Goal: Task Accomplishment & Management: Complete application form

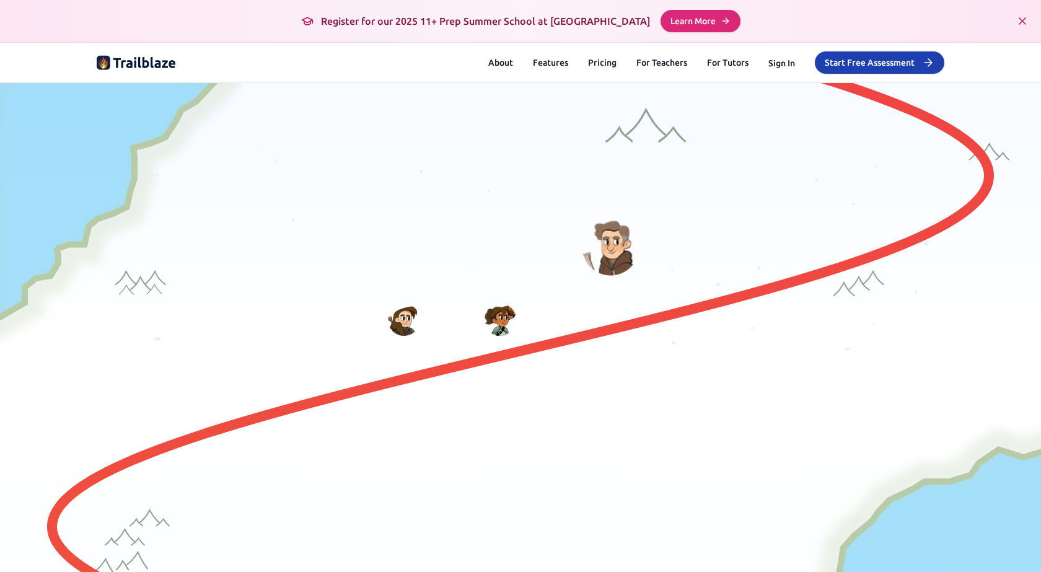
click at [879, 57] on button "Start Free Assessment" at bounding box center [880, 62] width 130 height 22
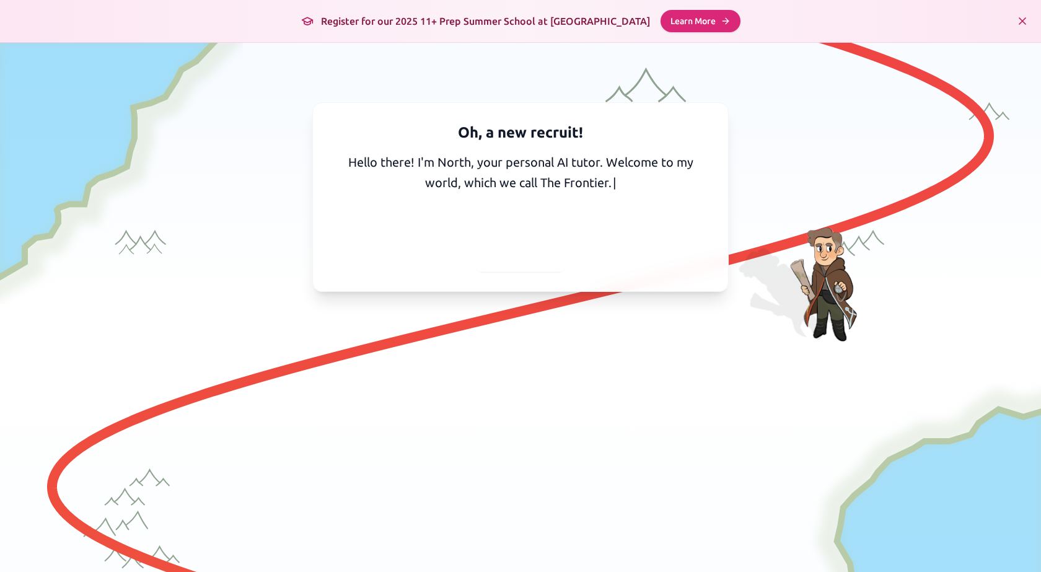
click at [520, 259] on span "Continue" at bounding box center [521, 256] width 50 height 17
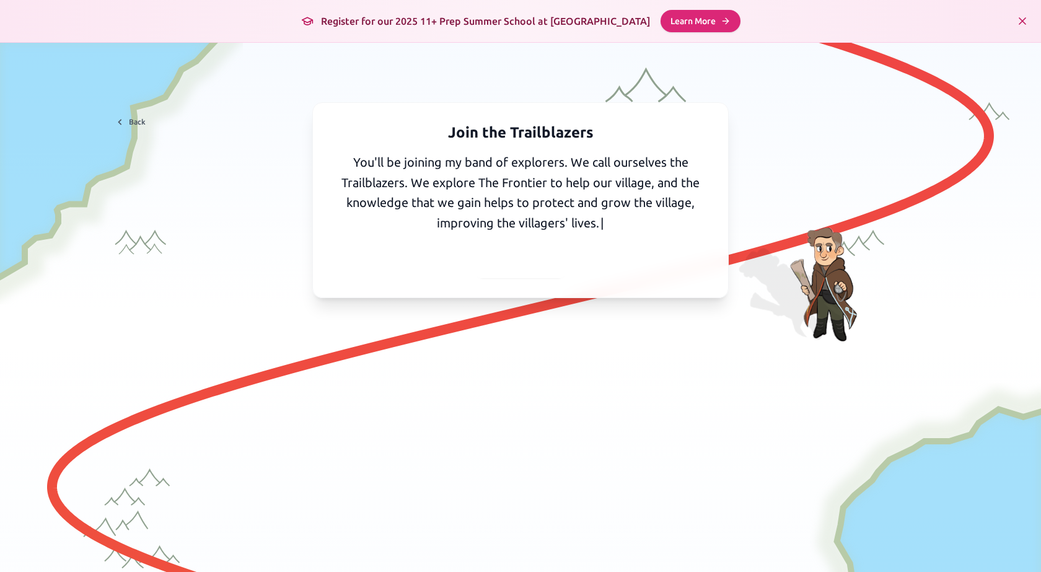
click at [532, 257] on span "Continue" at bounding box center [521, 262] width 50 height 17
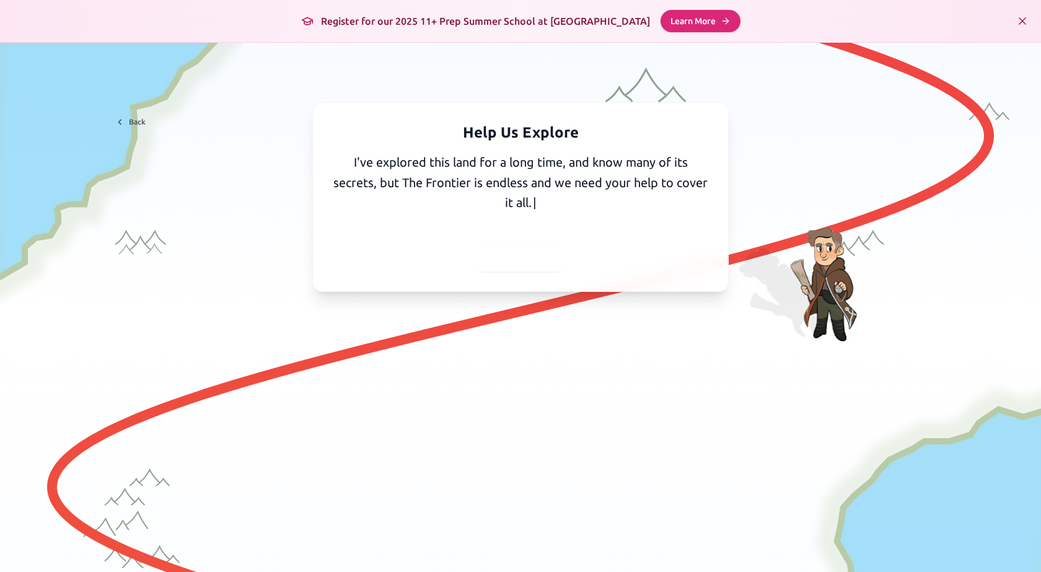
click at [525, 250] on span "Continue" at bounding box center [521, 256] width 50 height 17
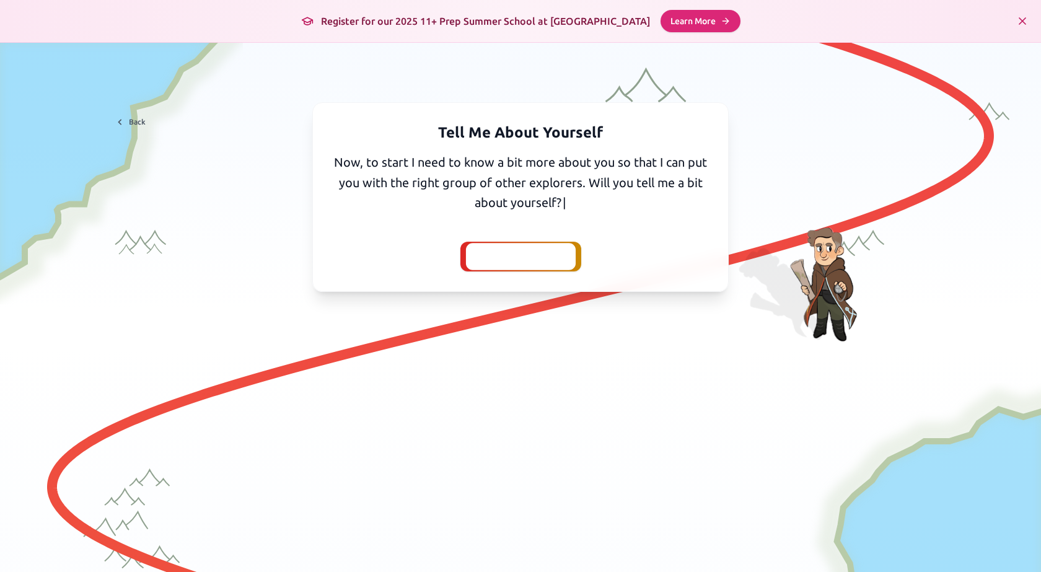
click at [529, 255] on span "Yes, I'll tell you" at bounding box center [520, 256] width 81 height 17
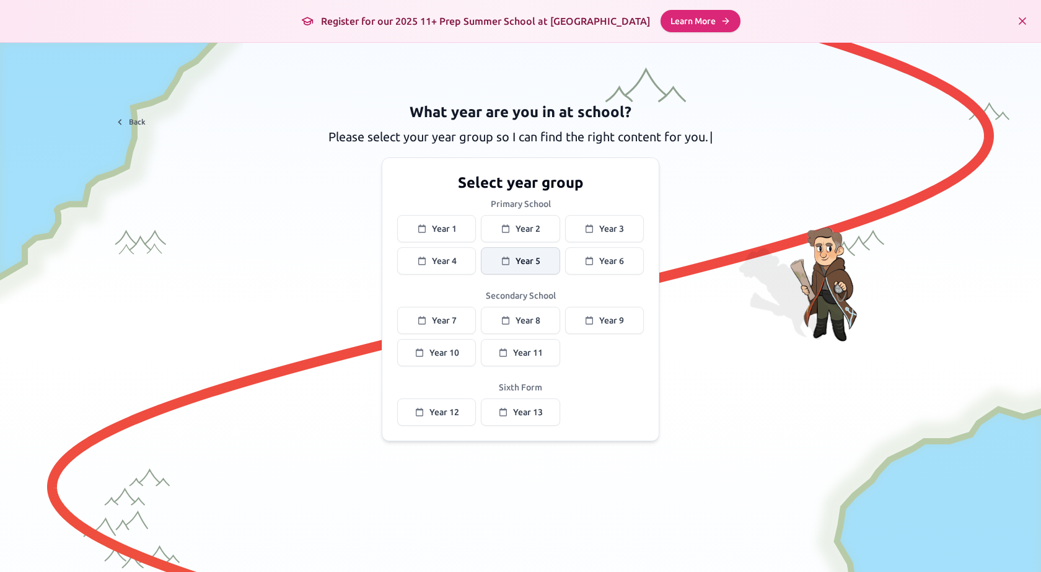
click at [502, 257] on icon at bounding box center [505, 261] width 7 height 8
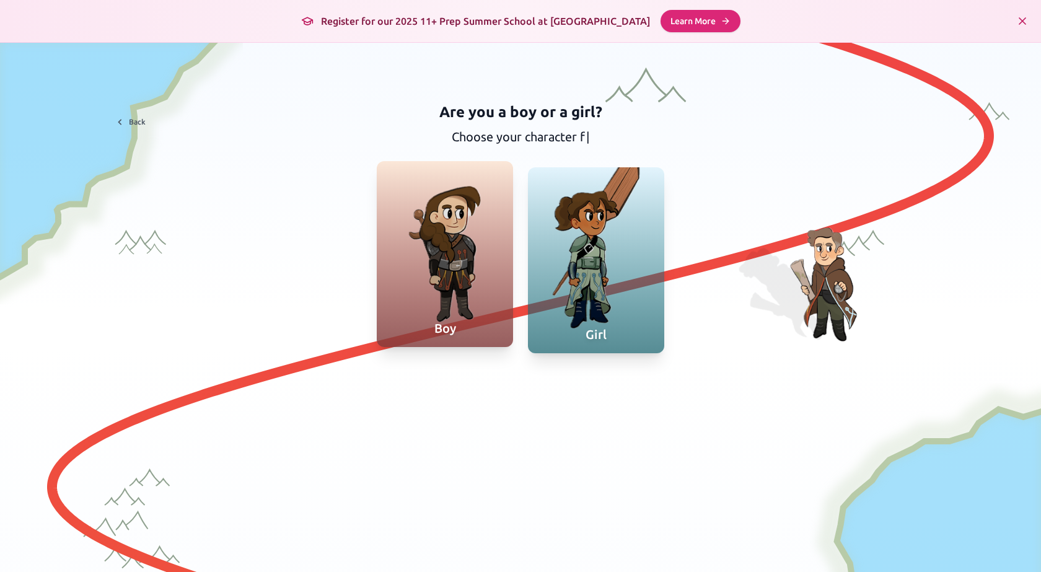
click at [467, 278] on div at bounding box center [445, 254] width 136 height 186
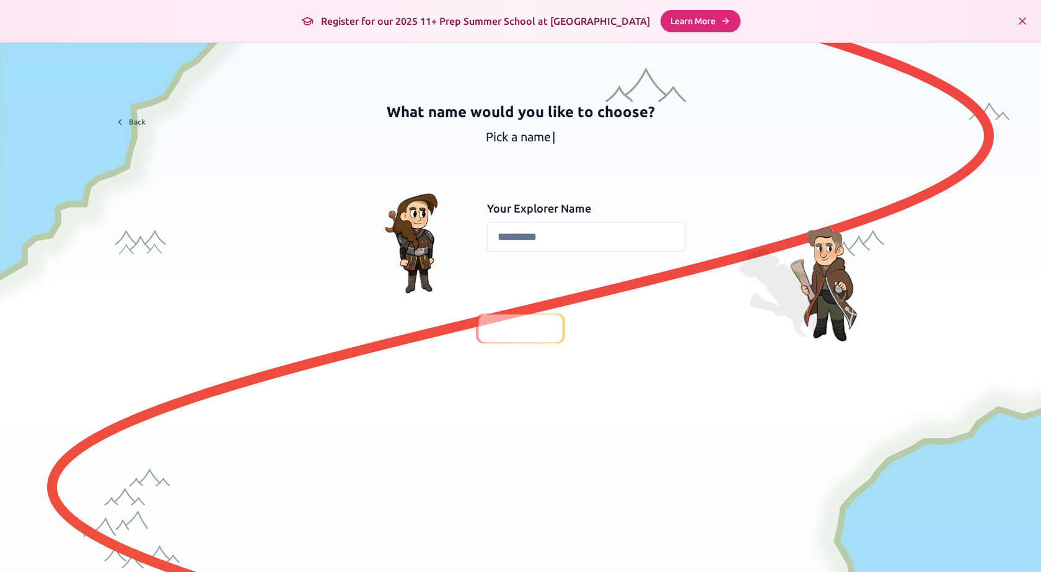
click at [510, 240] on input at bounding box center [586, 237] width 198 height 30
type input "*"
click at [529, 333] on span "Continue" at bounding box center [521, 328] width 50 height 17
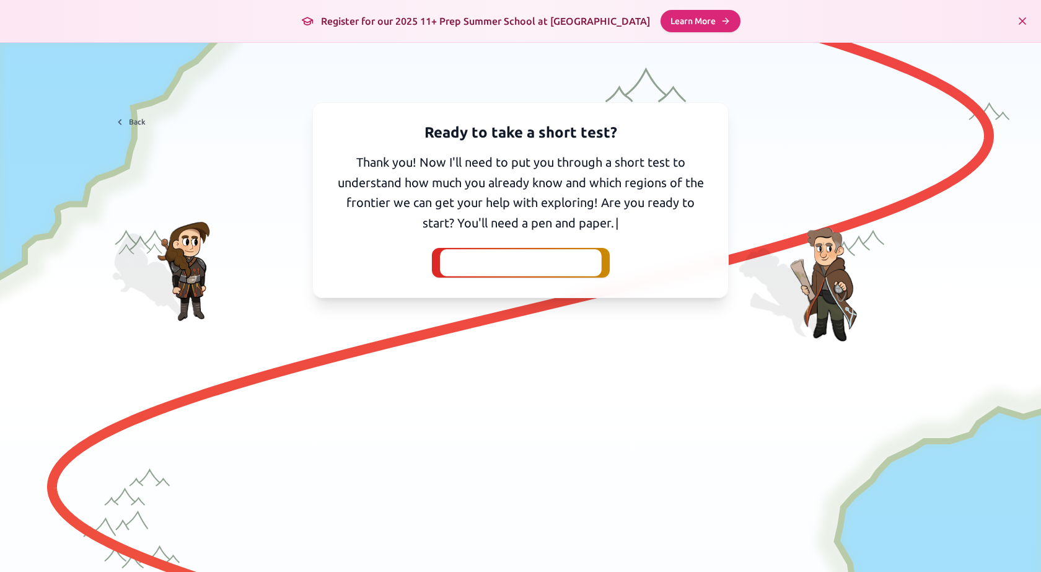
click at [516, 260] on span "I've got my pen and paper" at bounding box center [521, 262] width 138 height 17
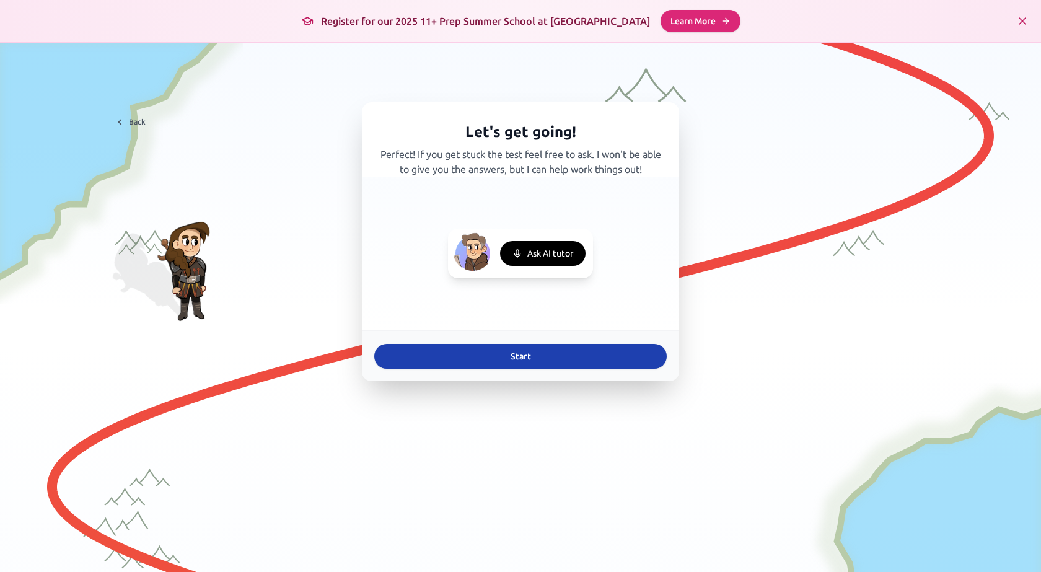
click at [527, 351] on button "Start" at bounding box center [520, 356] width 292 height 25
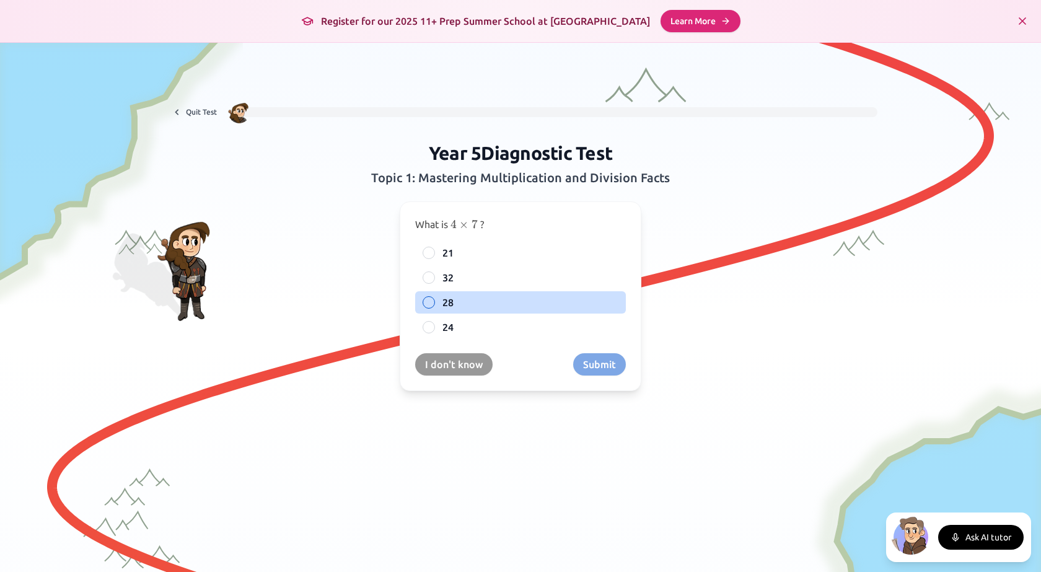
click at [445, 301] on span "28" at bounding box center [447, 302] width 11 height 15
click at [434, 301] on button "28" at bounding box center [429, 302] width 10 height 10
click at [424, 297] on icon at bounding box center [429, 302] width 10 height 10
drag, startPoint x: 590, startPoint y: 362, endPoint x: 589, endPoint y: 354, distance: 7.5
click at [592, 361] on button "Submit" at bounding box center [599, 364] width 53 height 22
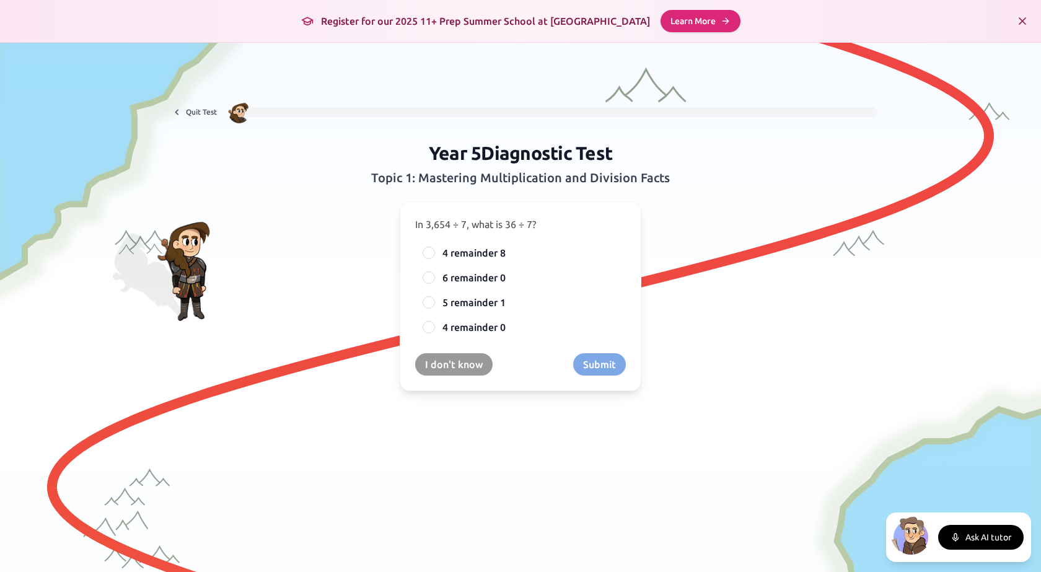
click at [1019, 20] on icon "Close banner" at bounding box center [1022, 21] width 6 height 6
